Goal: Transaction & Acquisition: Purchase product/service

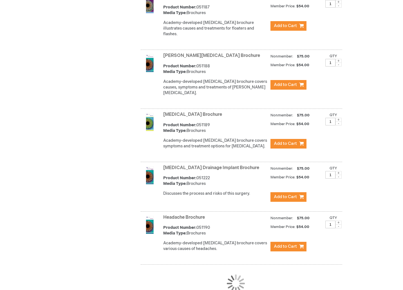
scroll to position [950, 0]
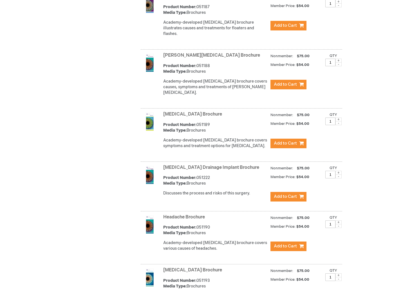
click at [151, 114] on img at bounding box center [150, 122] width 18 height 18
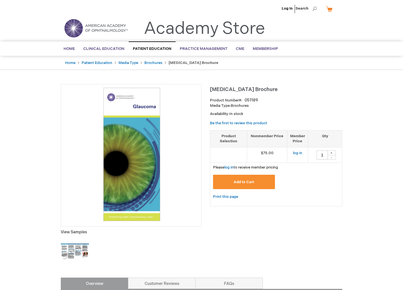
click at [71, 257] on img at bounding box center [75, 252] width 28 height 28
